Goal: Information Seeking & Learning: Check status

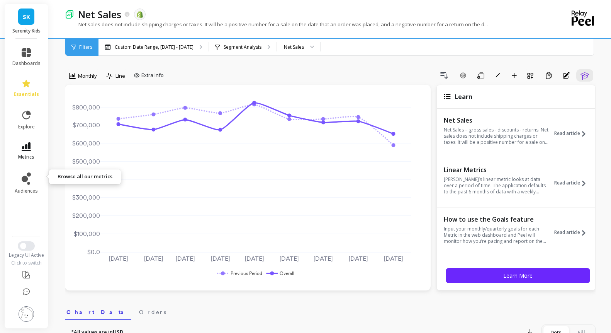
click at [31, 151] on icon at bounding box center [26, 146] width 9 height 8
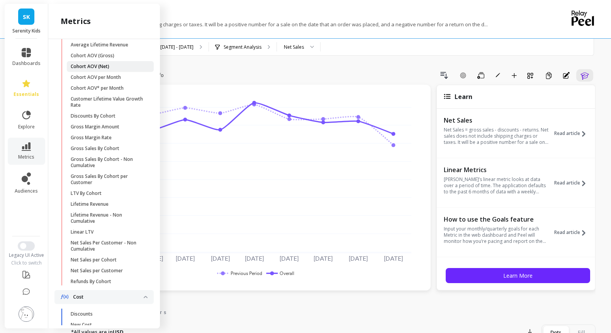
scroll to position [189, 0]
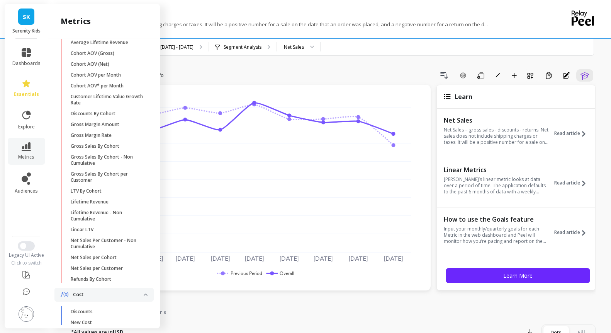
click at [144, 18] on p "Cohorts Revenue" at bounding box center [108, 14] width 71 height 8
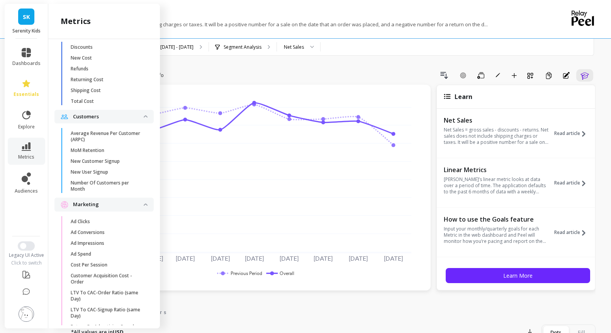
click at [154, 37] on span "Cost" at bounding box center [103, 30] width 99 height 14
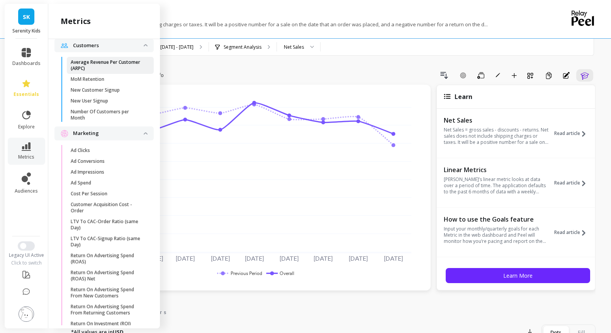
scroll to position [191, 0]
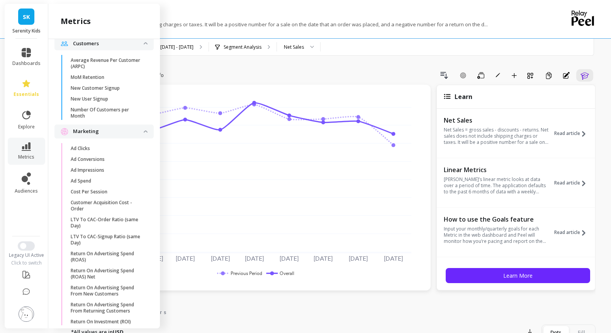
click at [148, 132] on img at bounding box center [146, 131] width 4 height 2
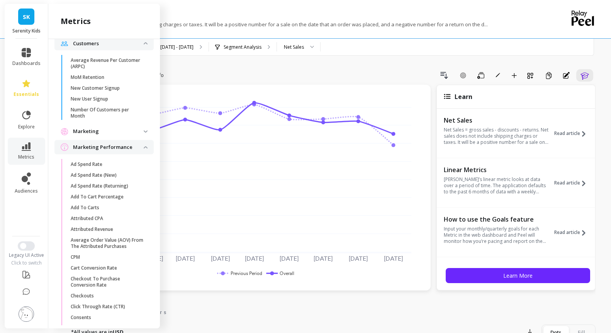
click at [148, 148] on img at bounding box center [146, 147] width 4 height 2
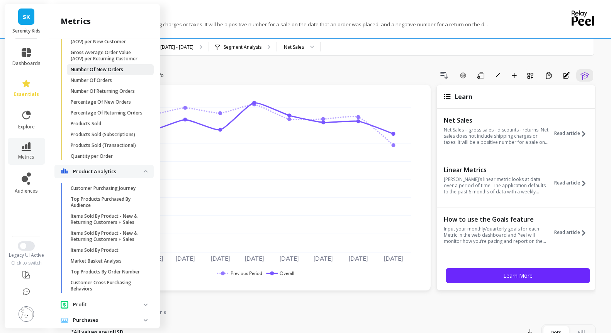
scroll to position [458, 0]
click at [114, 71] on p "Number Of New Orders" at bounding box center [97, 68] width 53 height 6
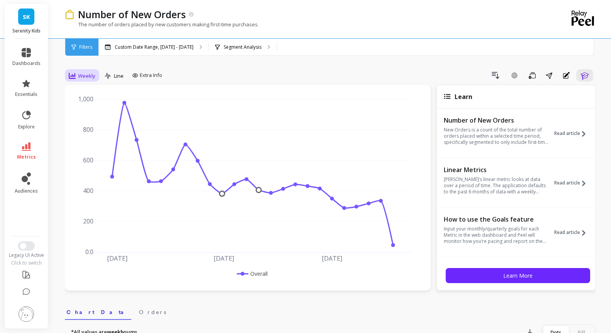
click at [93, 80] on span "Weekly" at bounding box center [86, 75] width 17 height 7
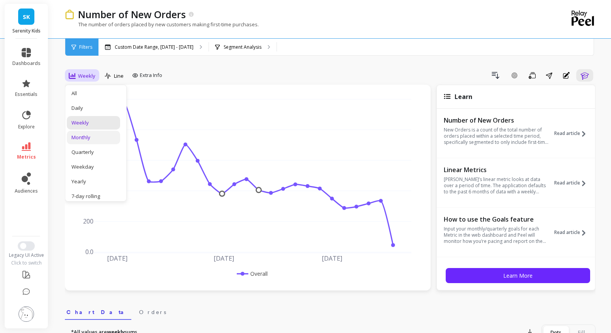
click at [95, 141] on div "Monthly" at bounding box center [93, 137] width 44 height 7
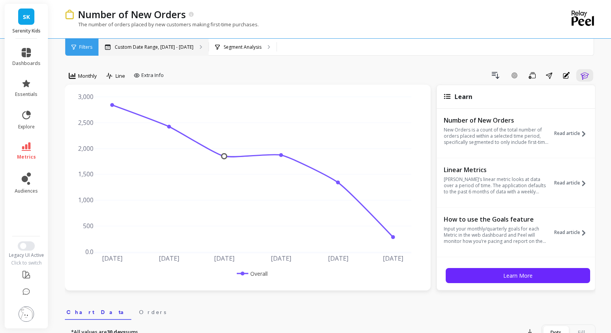
click at [179, 49] on p "Custom Date Range, May 1 - Oct 6" at bounding box center [154, 47] width 79 height 6
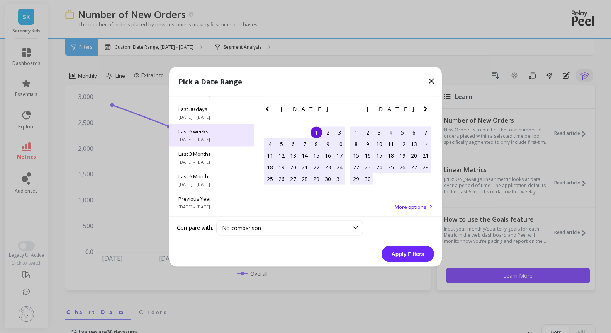
scroll to position [77, 0]
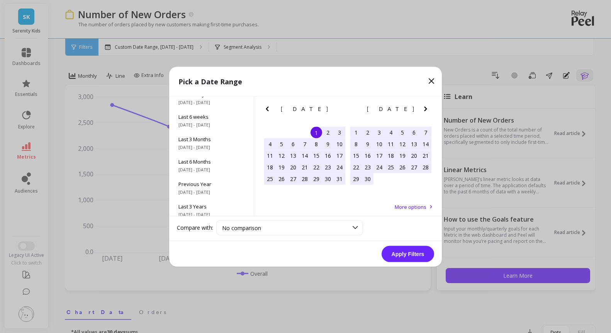
click at [266, 109] on icon "Previous Month" at bounding box center [267, 108] width 9 height 9
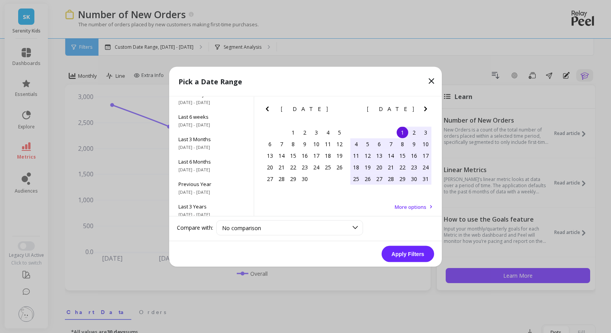
click at [266, 109] on icon "Previous Month" at bounding box center [267, 108] width 9 height 9
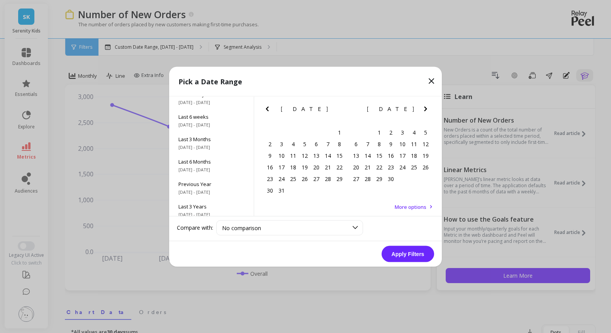
click at [266, 109] on icon "Previous Month" at bounding box center [267, 108] width 9 height 9
drag, startPoint x: 305, startPoint y: 134, endPoint x: 298, endPoint y: 131, distance: 7.8
click at [305, 134] on div "1" at bounding box center [305, 132] width 12 height 12
click at [430, 109] on icon "Next Month" at bounding box center [425, 108] width 9 height 9
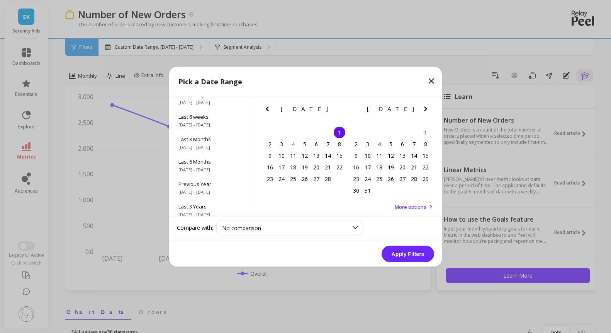
click at [430, 109] on icon "Next Month" at bounding box center [425, 108] width 9 height 9
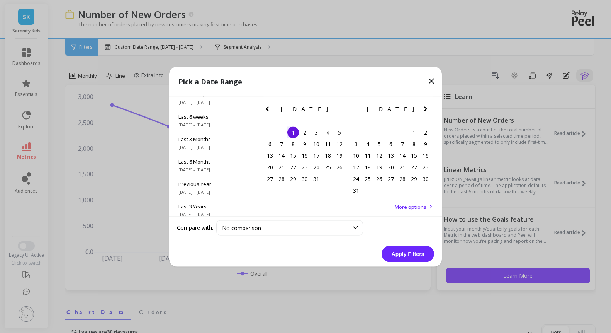
click at [430, 109] on icon "Next Month" at bounding box center [425, 108] width 9 height 9
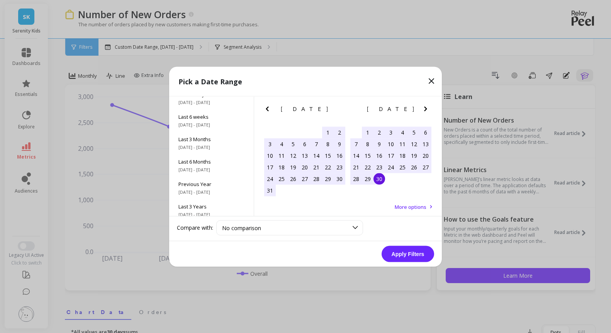
click at [380, 182] on div "30" at bounding box center [379, 179] width 12 height 12
click at [360, 220] on div "Compare with: No comparison No comparison" at bounding box center [305, 228] width 273 height 24
click at [359, 224] on div at bounding box center [355, 227] width 15 height 14
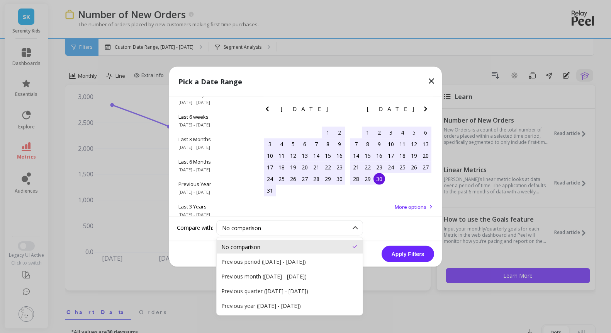
drag, startPoint x: 306, startPoint y: 303, endPoint x: 346, endPoint y: 286, distance: 44.0
click at [306, 303] on div "Previous year (Jan 1, 2024 - Sep 30, 2024)" at bounding box center [290, 305] width 146 height 14
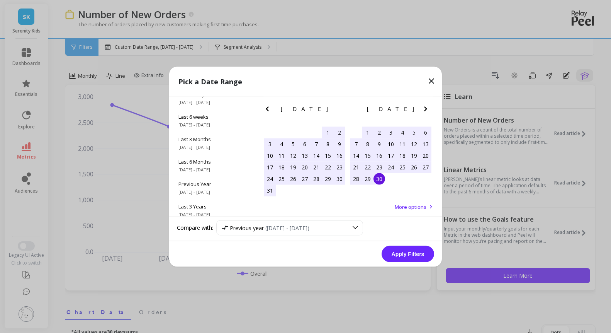
click at [399, 257] on button "Apply Filters" at bounding box center [408, 253] width 53 height 16
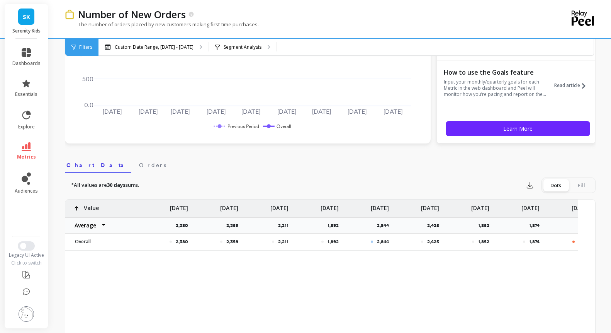
scroll to position [153, 0]
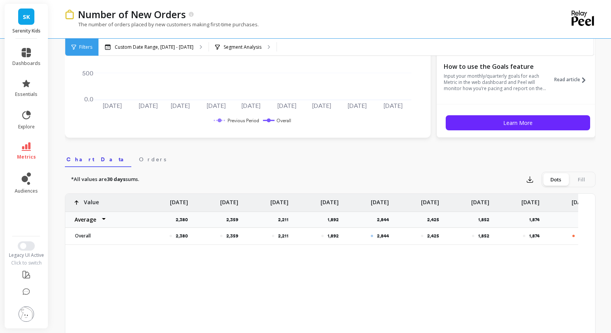
click at [112, 227] on select "Average Sum Max Min" at bounding box center [88, 219] width 46 height 15
select select "sum"
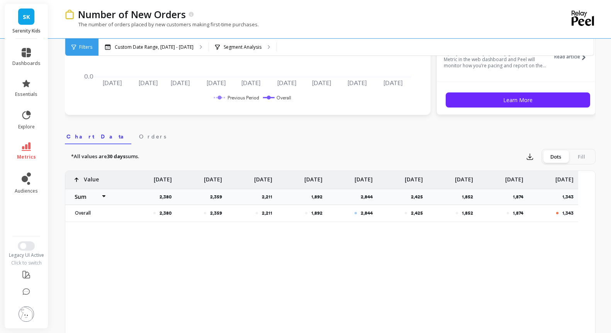
scroll to position [0, 0]
